Goal: Register for event/course

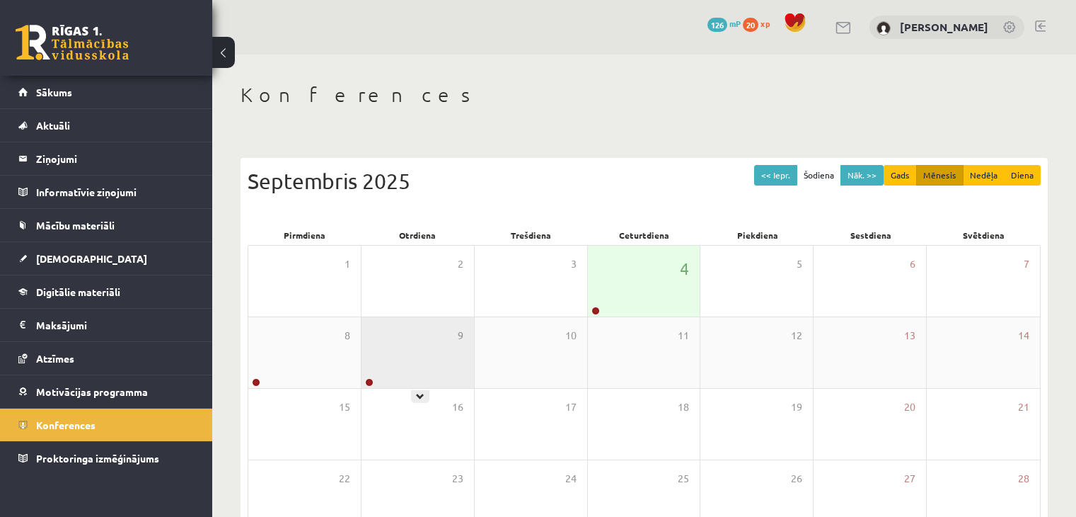
scroll to position [142, 0]
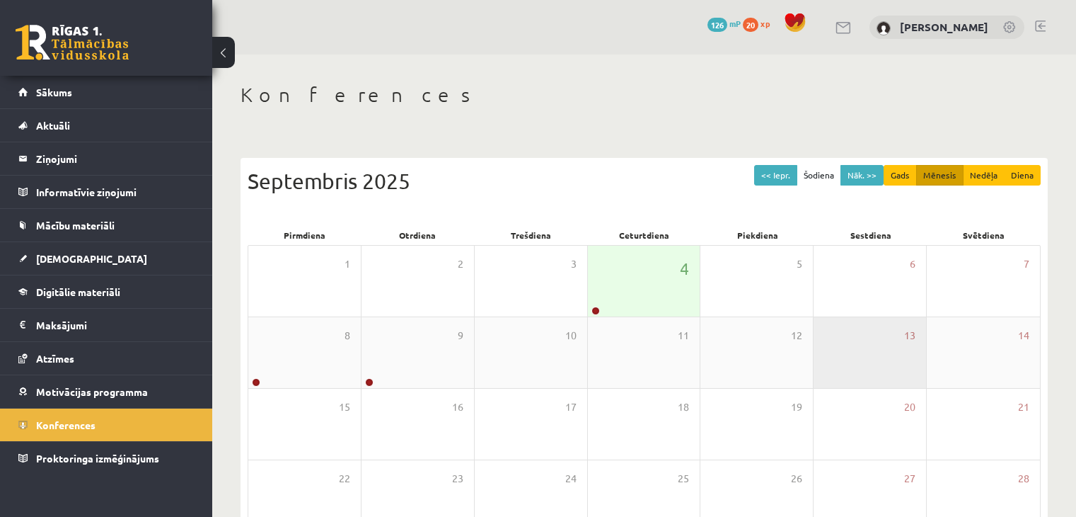
scroll to position [142, 0]
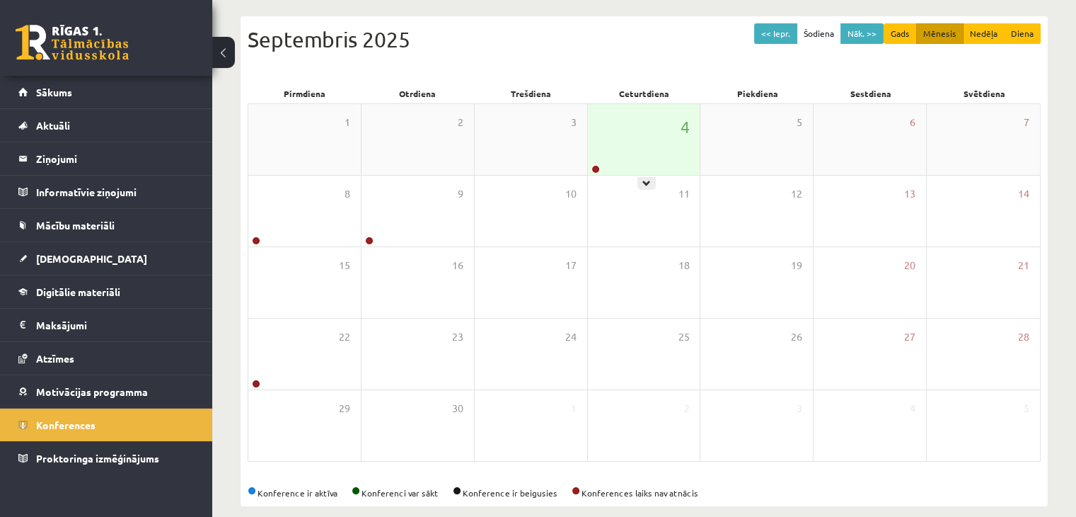
click at [648, 139] on div "4" at bounding box center [644, 139] width 113 height 71
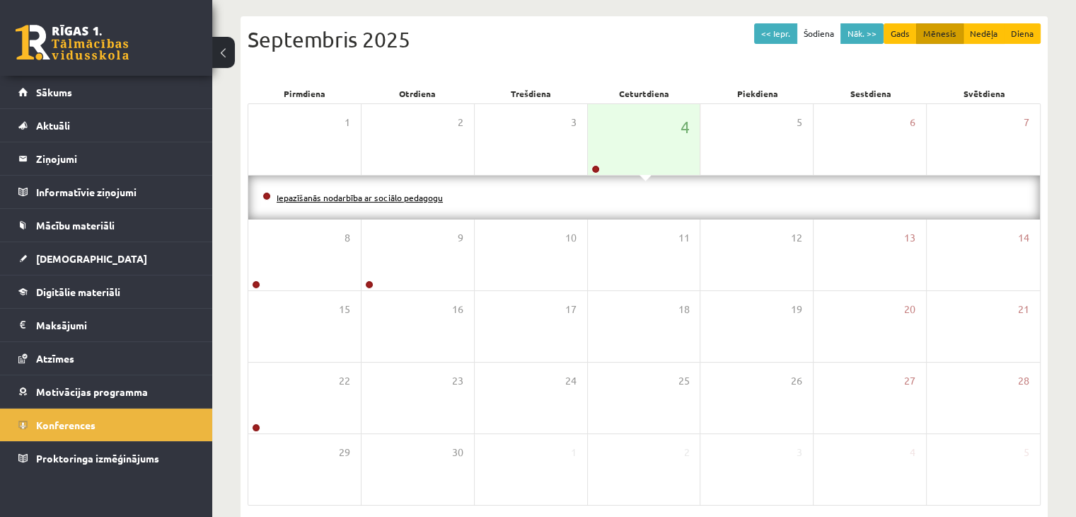
click at [424, 195] on link "Iepazīšanās nodarbība ar sociālo pedagogu" at bounding box center [360, 197] width 166 height 11
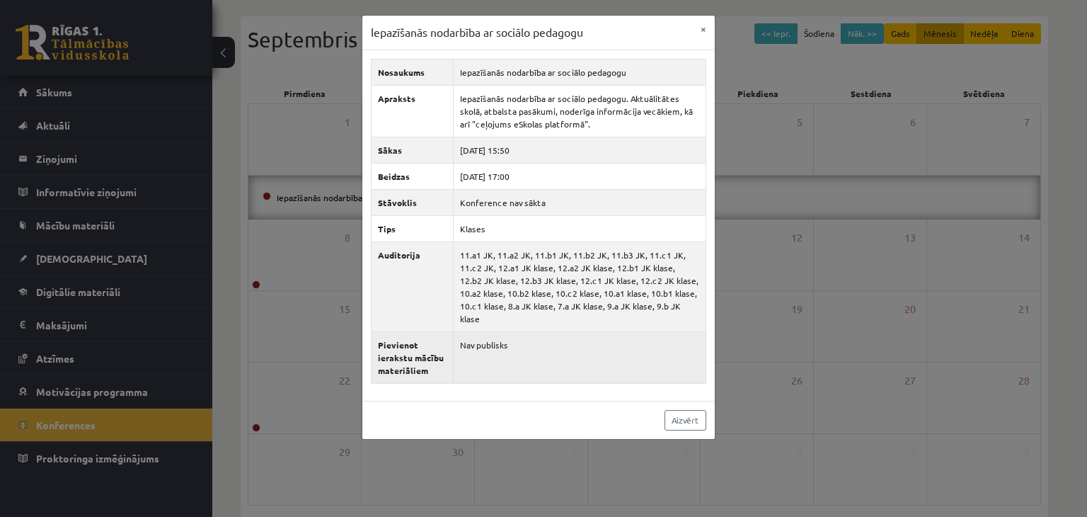
click at [394, 341] on th "Pievienot ierakstu mācību materiāliem" at bounding box center [412, 357] width 82 height 52
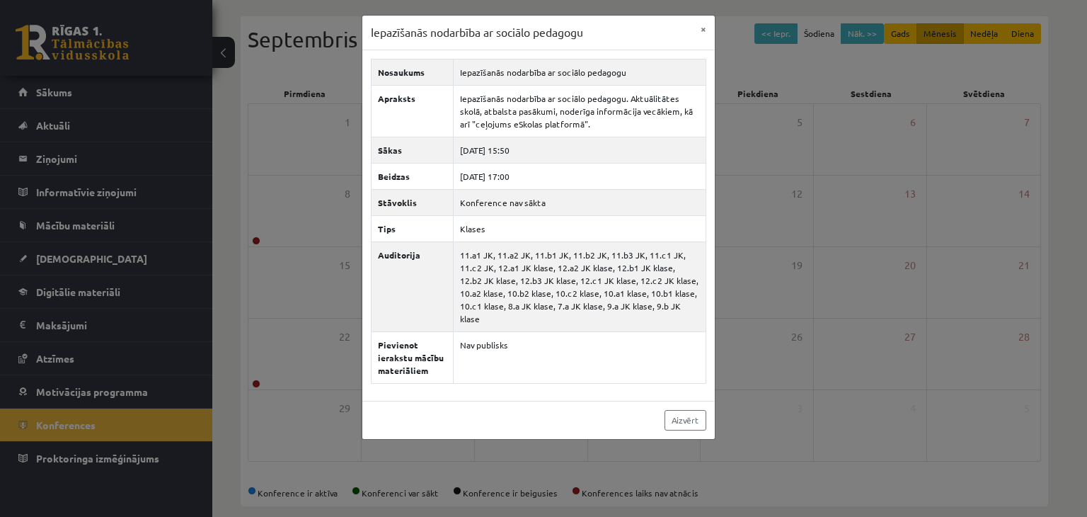
click at [317, 184] on div "Iepazīšanās nodarbība ar sociālo pedagogu × Nosaukums Iepazīšanās nodarbība ar …" at bounding box center [543, 258] width 1087 height 517
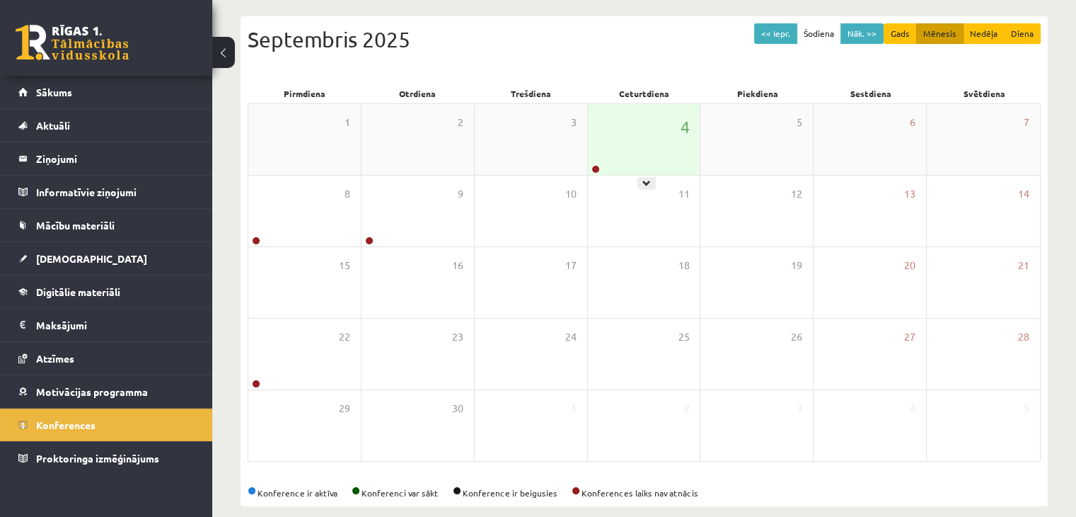
click at [651, 142] on div "4" at bounding box center [644, 139] width 113 height 71
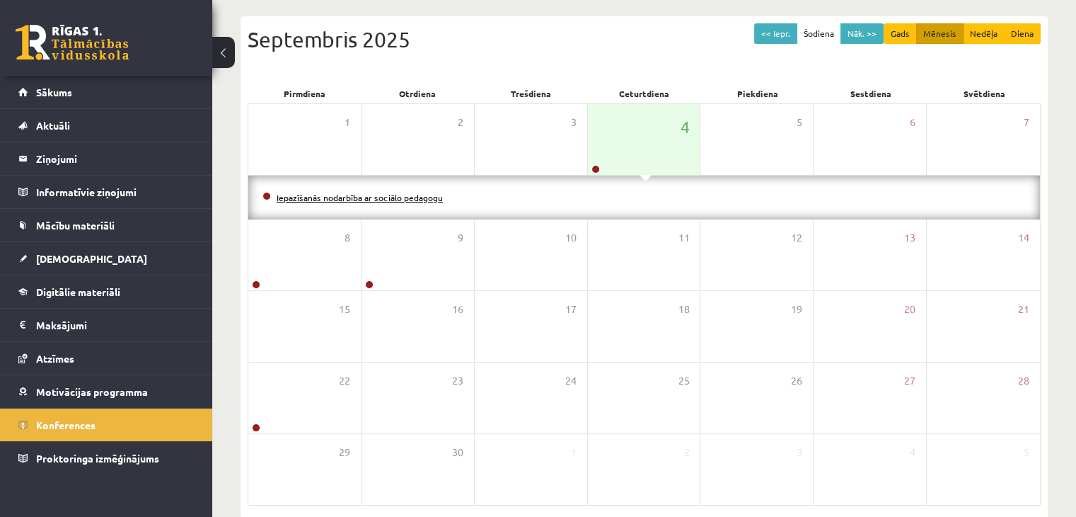
click at [389, 197] on link "Iepazīšanās nodarbība ar sociālo pedagogu" at bounding box center [360, 197] width 166 height 11
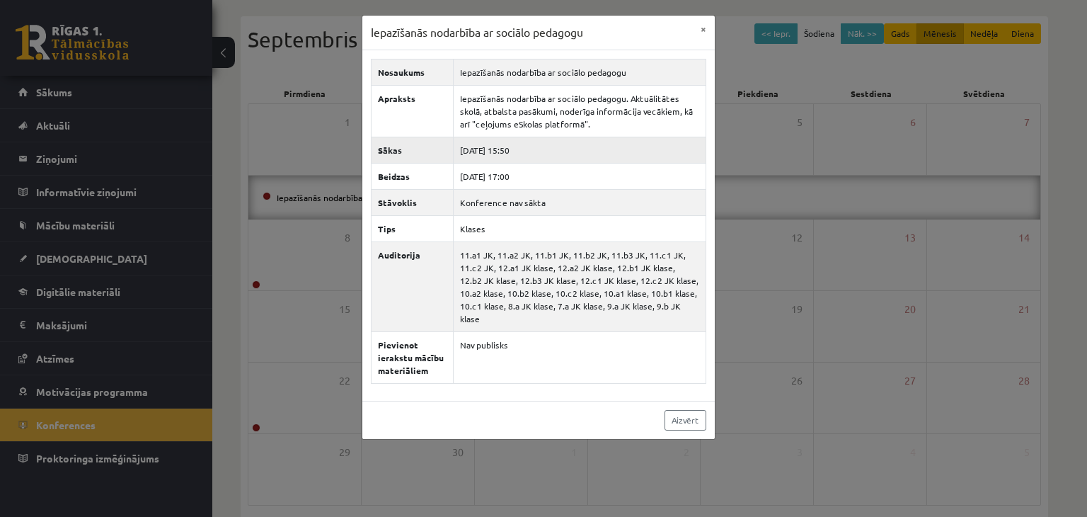
click at [550, 148] on td "[DATE] 15:50" at bounding box center [579, 150] width 253 height 26
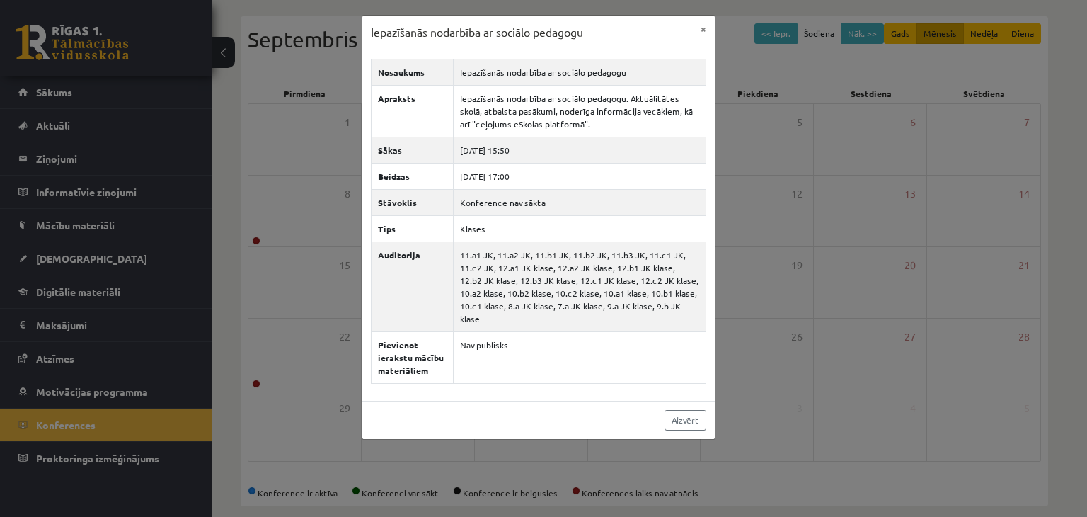
click at [272, 131] on div "Iepazīšanās nodarbība ar sociālo pedagogu × Nosaukums Iepazīšanās nodarbība ar …" at bounding box center [543, 258] width 1087 height 517
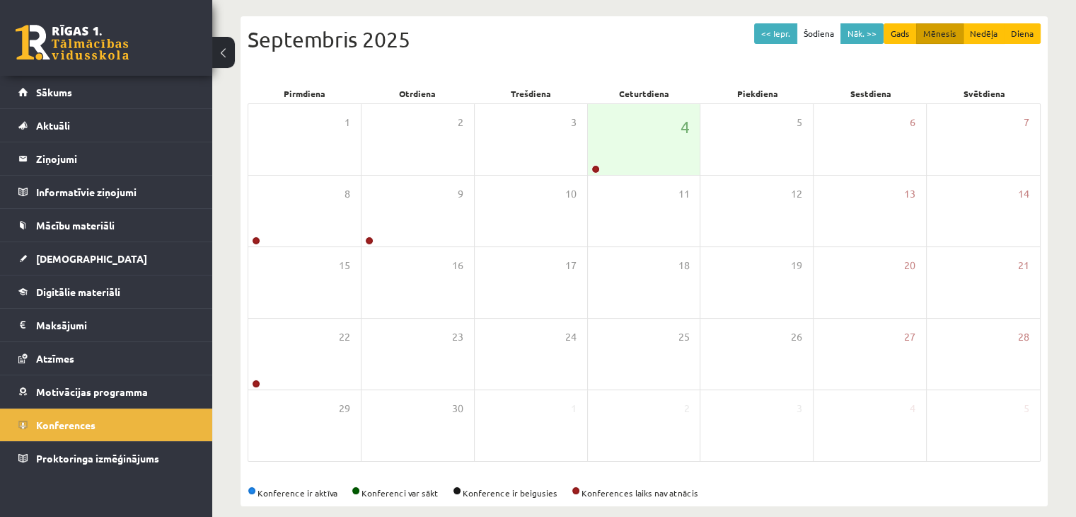
click at [96, 52] on link at bounding box center [72, 42] width 113 height 35
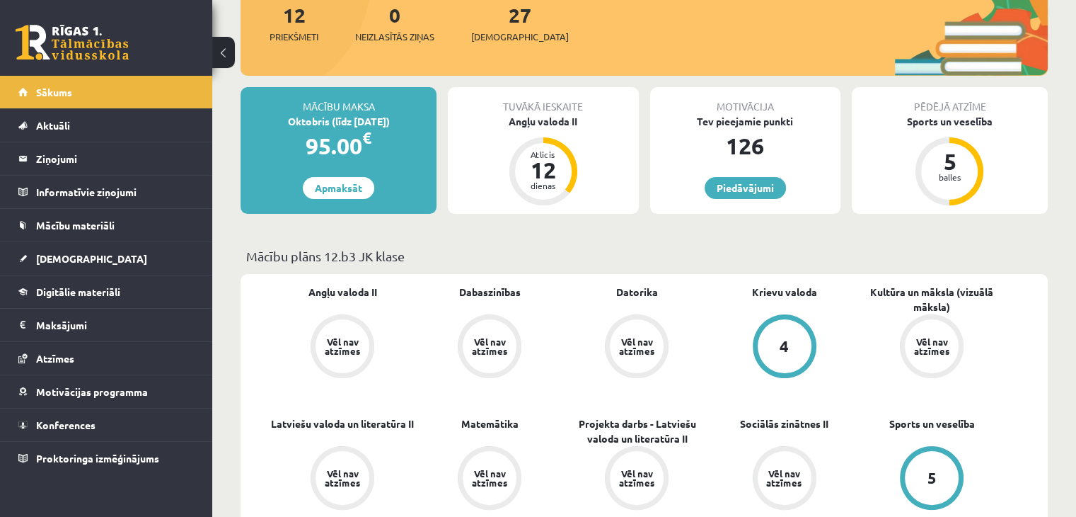
scroll to position [212, 0]
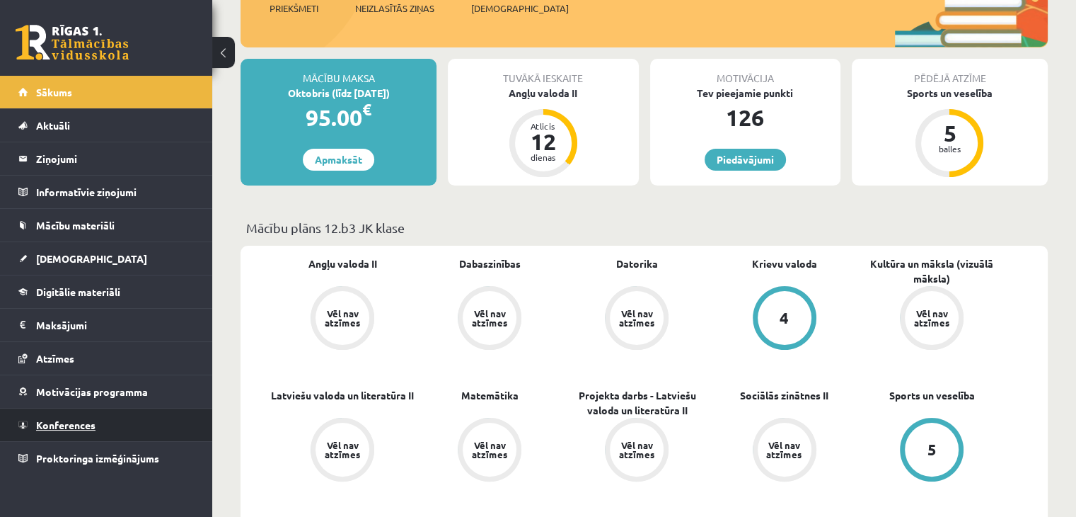
click at [85, 425] on span "Konferences" at bounding box center [65, 424] width 59 height 13
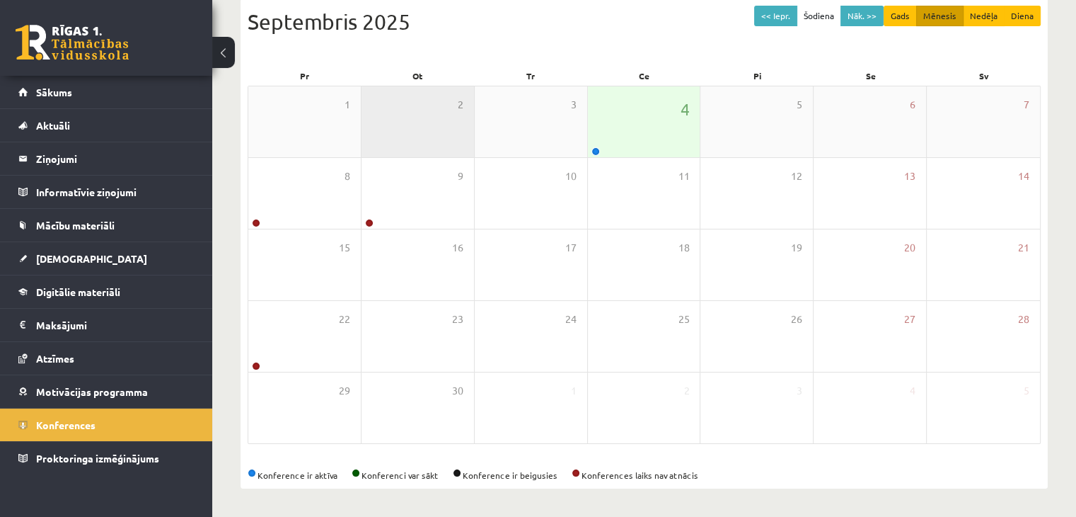
scroll to position [159, 0]
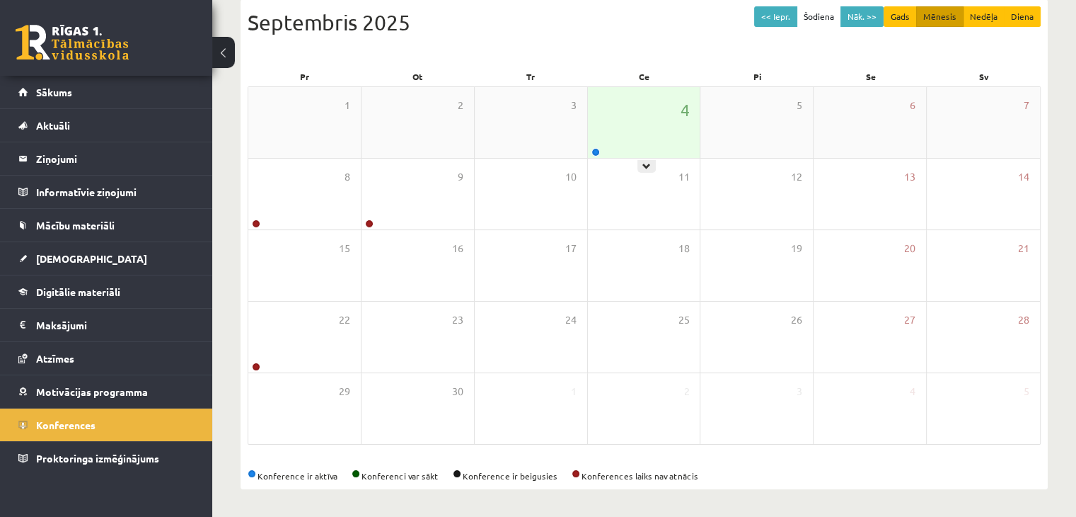
click at [619, 138] on div "4" at bounding box center [644, 122] width 113 height 71
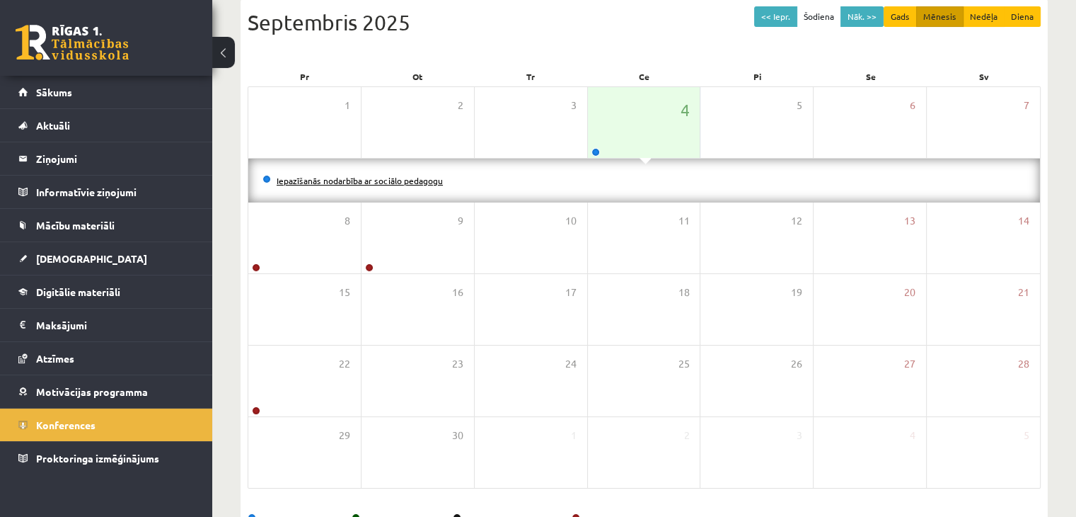
click at [364, 180] on link "Iepazīšanās nodarbība ar sociālo pedagogu" at bounding box center [360, 180] width 166 height 11
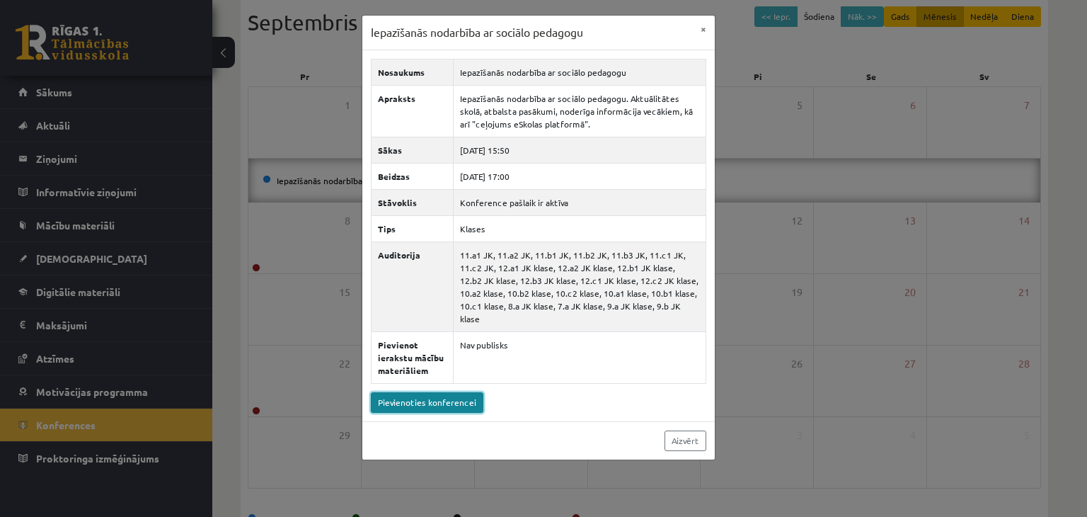
click at [464, 392] on link "Pievienoties konferencei" at bounding box center [427, 402] width 113 height 21
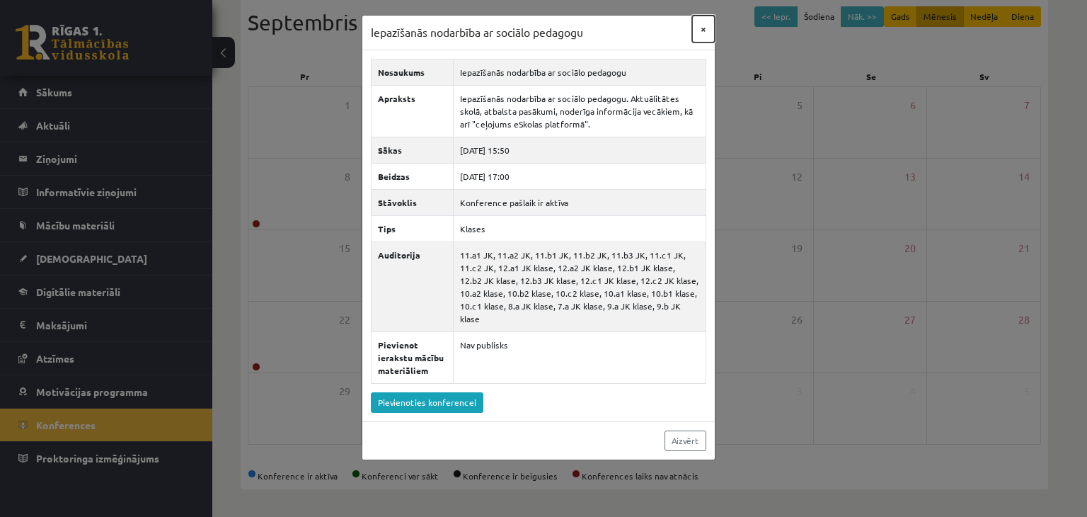
click at [702, 27] on button "×" at bounding box center [703, 29] width 23 height 27
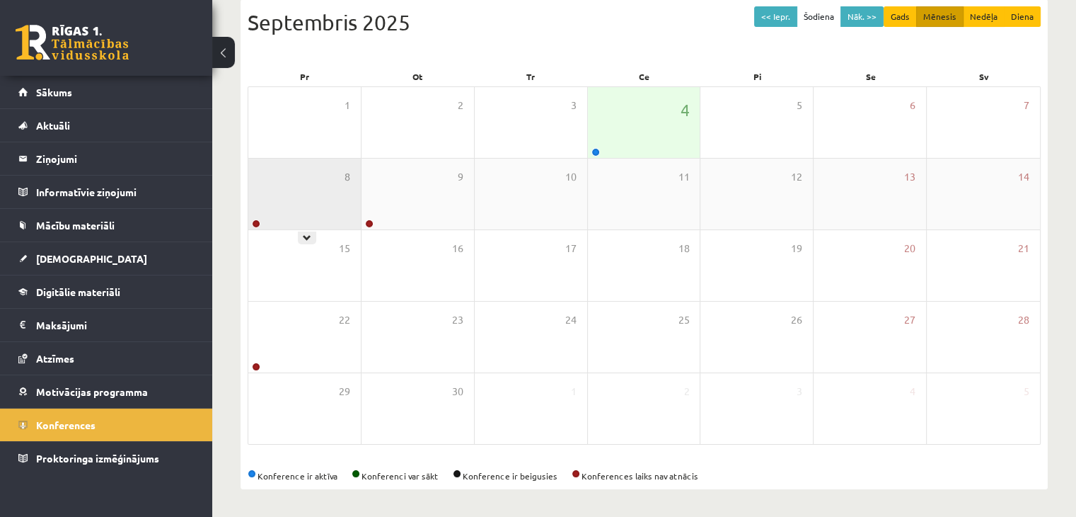
click at [277, 214] on div "8" at bounding box center [304, 194] width 113 height 71
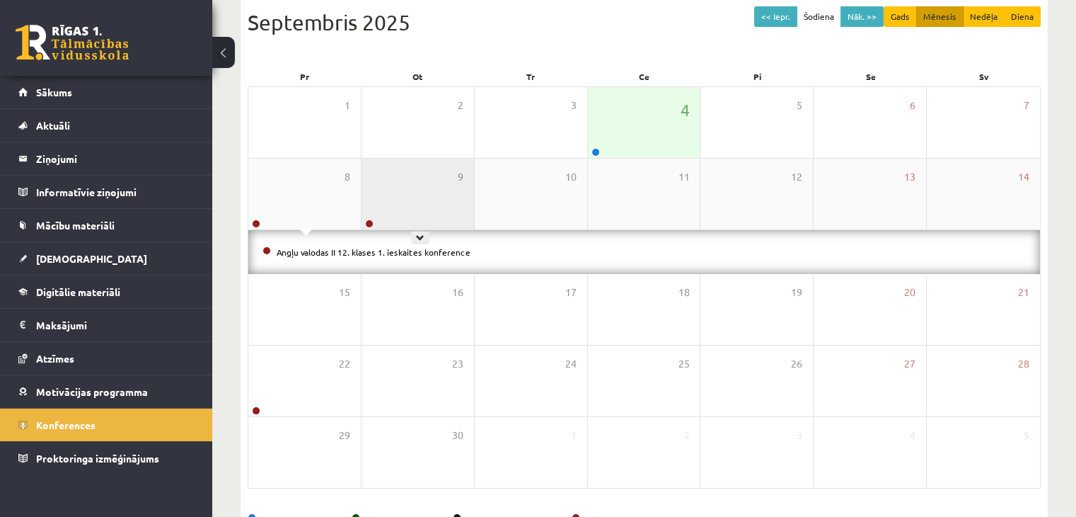
click at [422, 197] on div "9" at bounding box center [418, 194] width 113 height 71
